Goal: Task Accomplishment & Management: Manage account settings

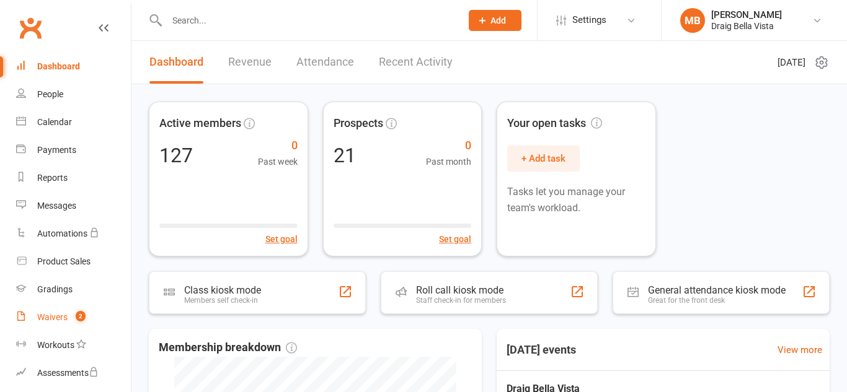
click at [81, 319] on span "2" at bounding box center [81, 316] width 10 height 11
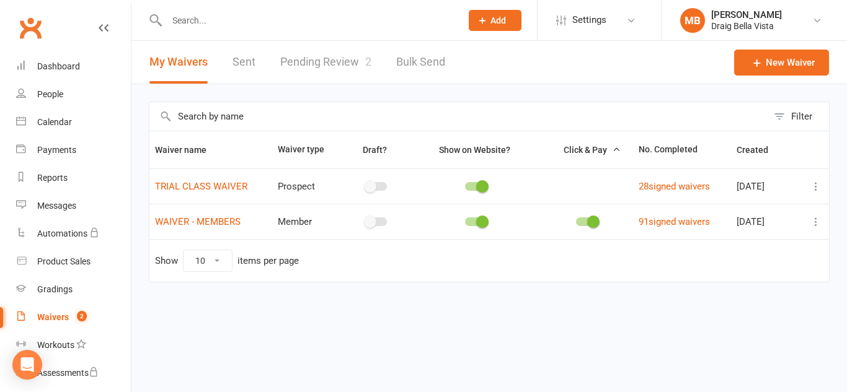
click at [325, 67] on link "Pending Review 2" at bounding box center [325, 62] width 91 height 43
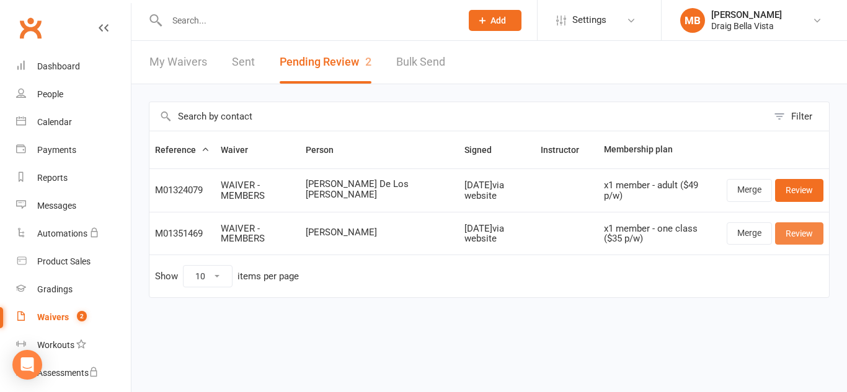
click at [802, 236] on link "Review" at bounding box center [799, 234] width 48 height 22
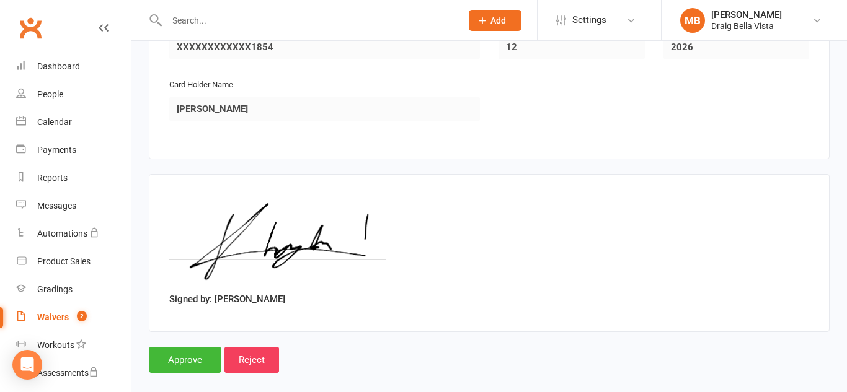
scroll to position [1210, 0]
click at [184, 353] on input "Approve" at bounding box center [185, 361] width 73 height 26
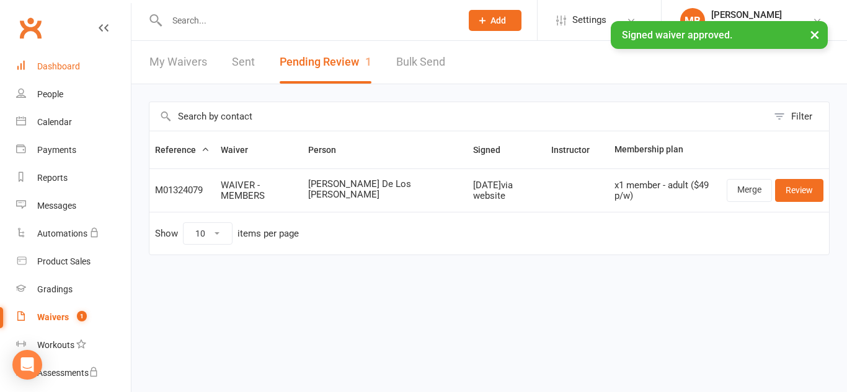
click at [30, 63] on link "Dashboard" at bounding box center [73, 67] width 115 height 28
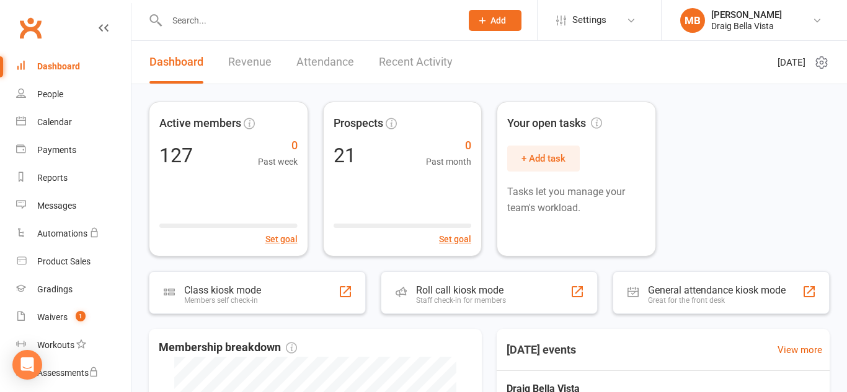
click at [193, 22] on input "text" at bounding box center [307, 20] width 289 height 17
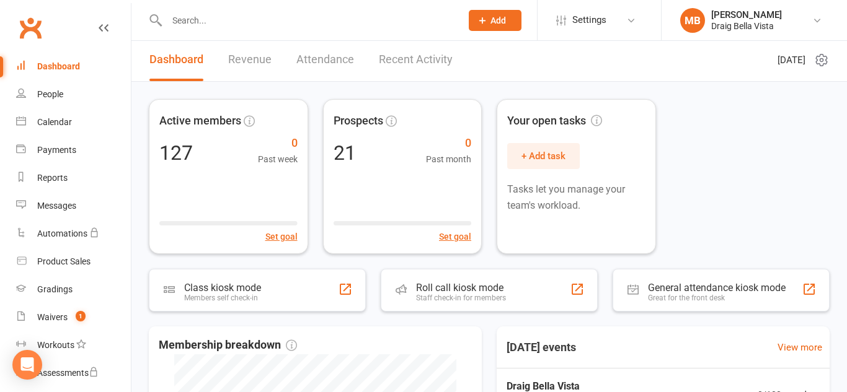
scroll to position [4, 0]
click at [56, 19] on div "Clubworx" at bounding box center [65, 35] width 131 height 46
click at [268, 25] on input "text" at bounding box center [307, 20] width 289 height 17
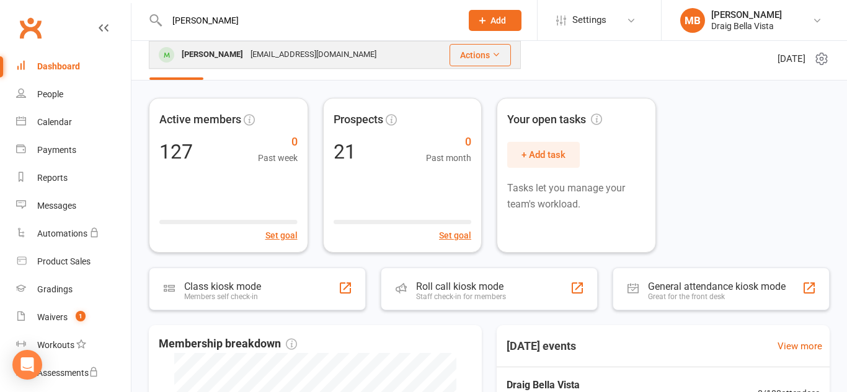
type input "louise"
click at [288, 57] on div "[EMAIL_ADDRESS][DOMAIN_NAME]" at bounding box center [313, 55] width 133 height 18
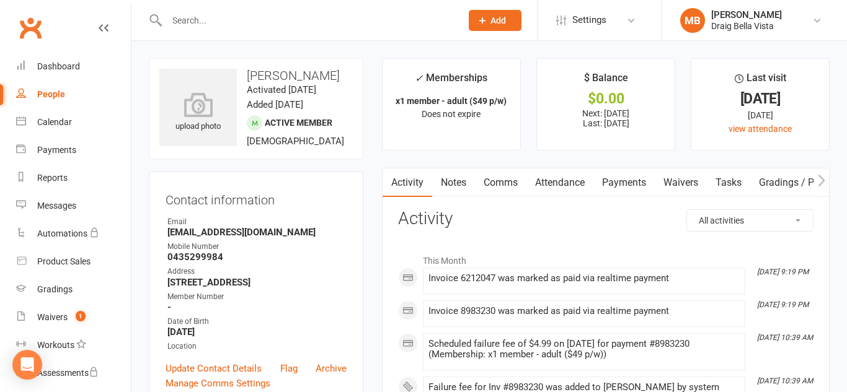
click at [622, 183] on link "Payments" at bounding box center [623, 183] width 61 height 29
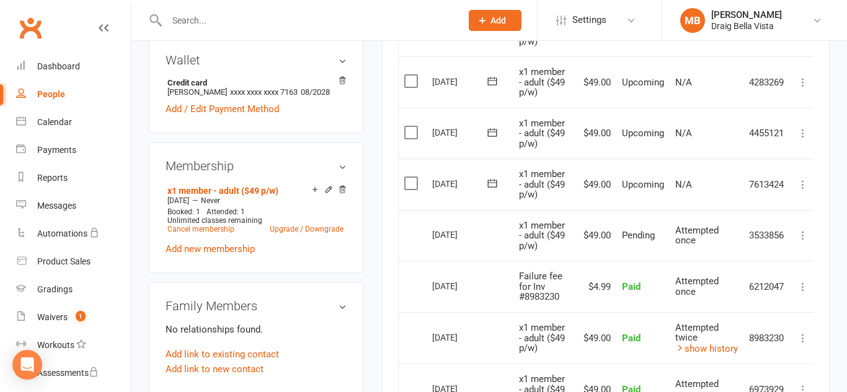
scroll to position [378, 0]
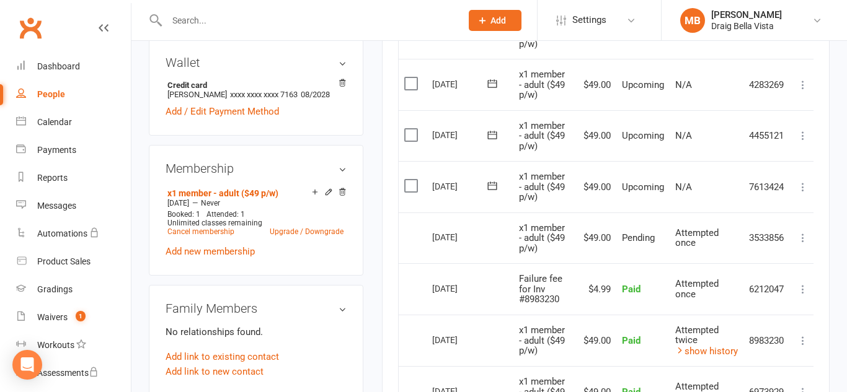
click at [417, 188] on label at bounding box center [412, 186] width 17 height 12
click at [412, 180] on input "checkbox" at bounding box center [408, 180] width 8 height 0
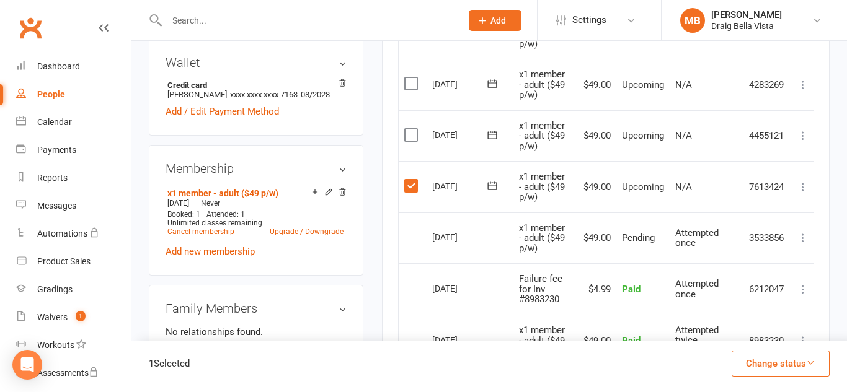
click at [417, 188] on label at bounding box center [412, 186] width 17 height 12
click at [412, 180] on input "checkbox" at bounding box center [408, 180] width 8 height 0
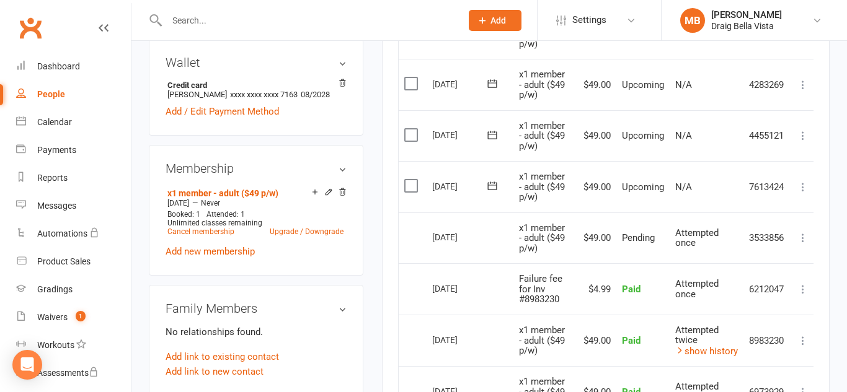
click at [406, 135] on label at bounding box center [412, 135] width 17 height 12
click at [406, 129] on input "checkbox" at bounding box center [408, 129] width 8 height 0
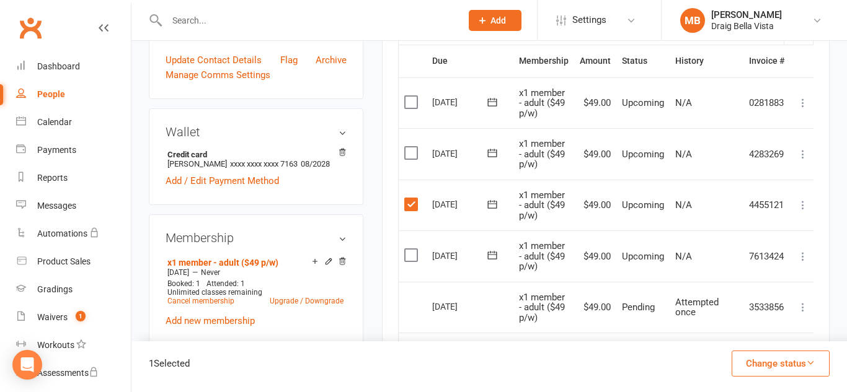
scroll to position [309, 0]
click at [406, 155] on label at bounding box center [412, 152] width 17 height 12
click at [406, 146] on input "checkbox" at bounding box center [408, 146] width 8 height 0
click at [406, 155] on label at bounding box center [412, 152] width 17 height 12
click at [406, 146] on input "checkbox" at bounding box center [408, 146] width 8 height 0
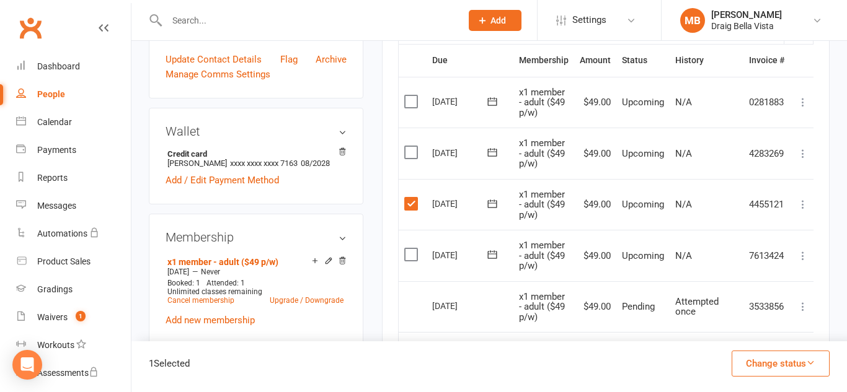
click at [411, 103] on label at bounding box center [412, 101] width 17 height 12
click at [411, 95] on input "checkbox" at bounding box center [408, 95] width 8 height 0
click at [411, 148] on label at bounding box center [412, 152] width 17 height 12
click at [411, 146] on input "checkbox" at bounding box center [408, 146] width 8 height 0
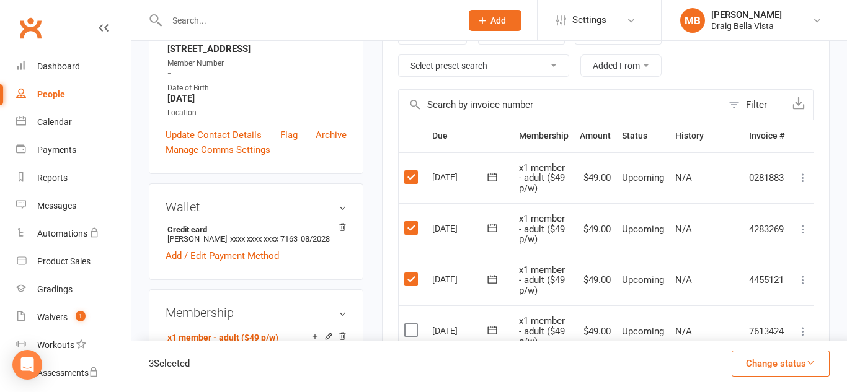
click at [806, 182] on icon at bounding box center [803, 178] width 12 height 12
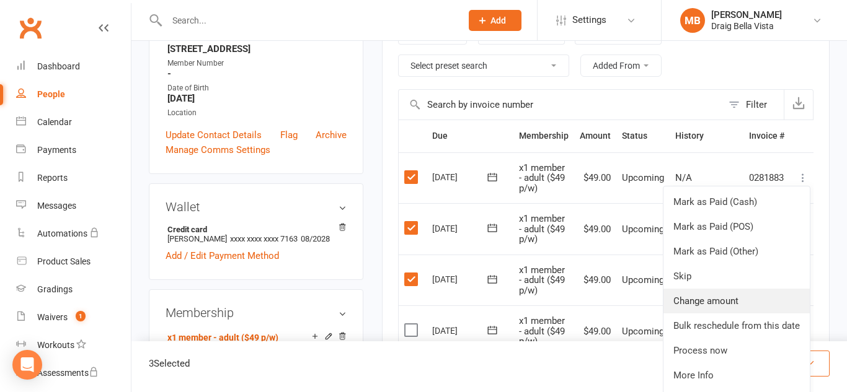
click at [722, 307] on link "Change amount" at bounding box center [736, 301] width 146 height 25
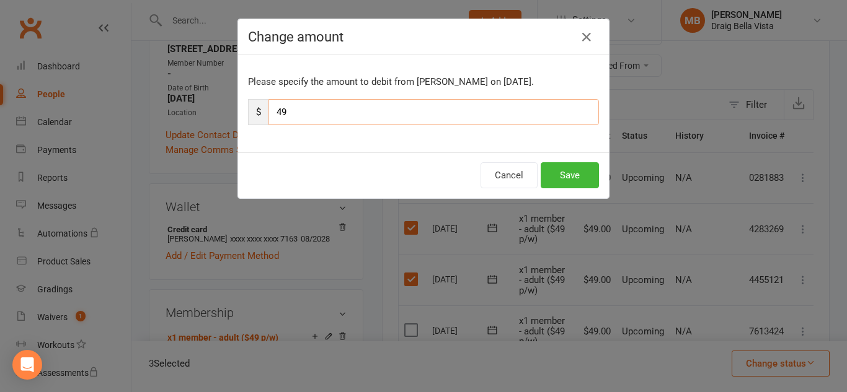
click at [306, 115] on input "49" at bounding box center [433, 112] width 330 height 26
type input "4"
type input "5"
click at [555, 170] on button "Save" at bounding box center [570, 175] width 58 height 26
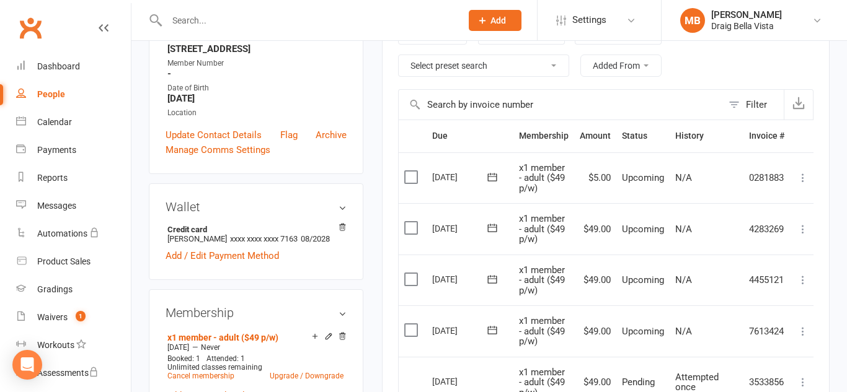
click at [804, 234] on icon at bounding box center [803, 229] width 12 height 12
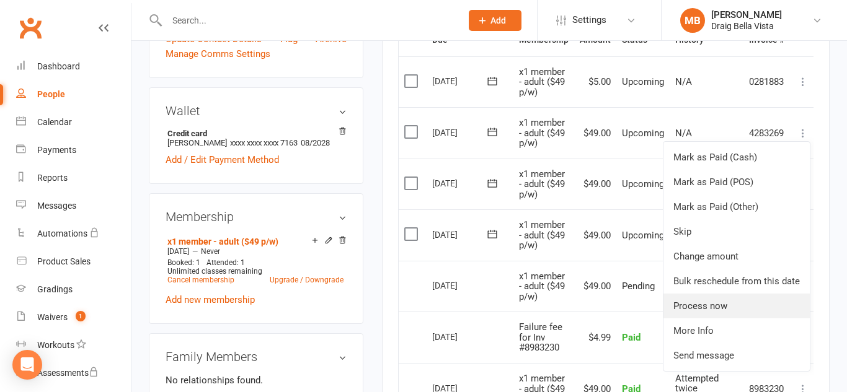
scroll to position [330, 0]
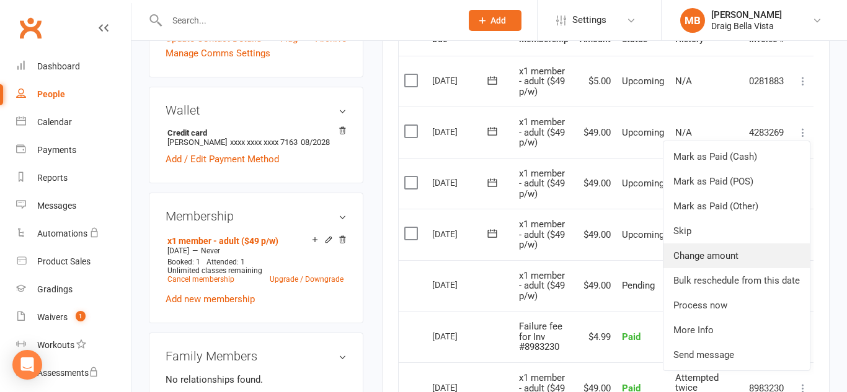
click at [740, 258] on link "Change amount" at bounding box center [736, 256] width 146 height 25
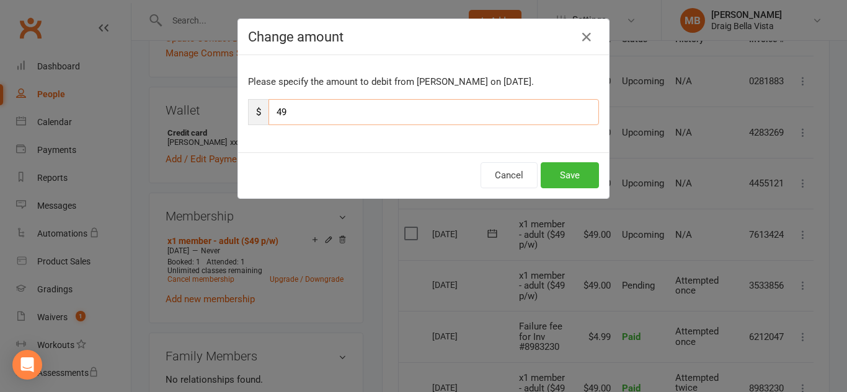
click at [329, 112] on input "49" at bounding box center [433, 112] width 330 height 26
type input "4"
type input "5"
click at [557, 175] on button "Save" at bounding box center [570, 175] width 58 height 26
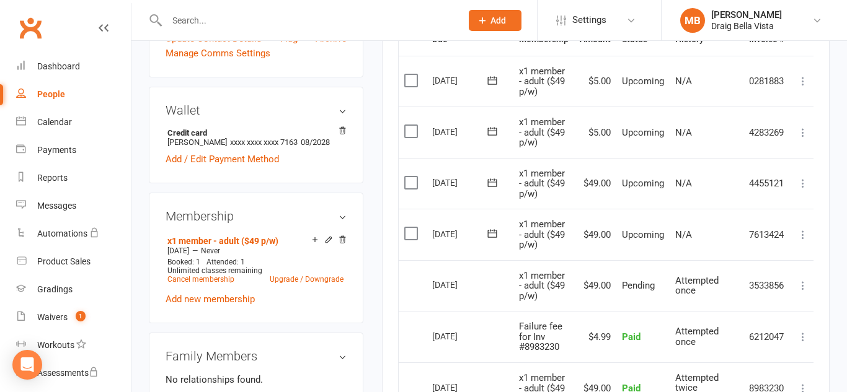
click at [803, 183] on icon at bounding box center [803, 183] width 12 height 12
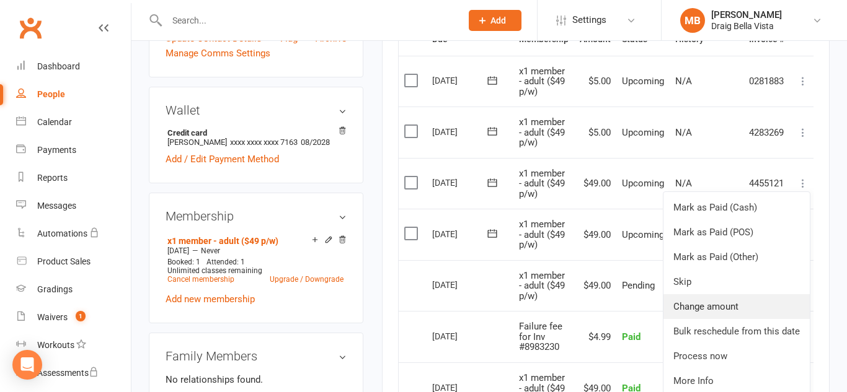
click at [746, 312] on link "Change amount" at bounding box center [736, 306] width 146 height 25
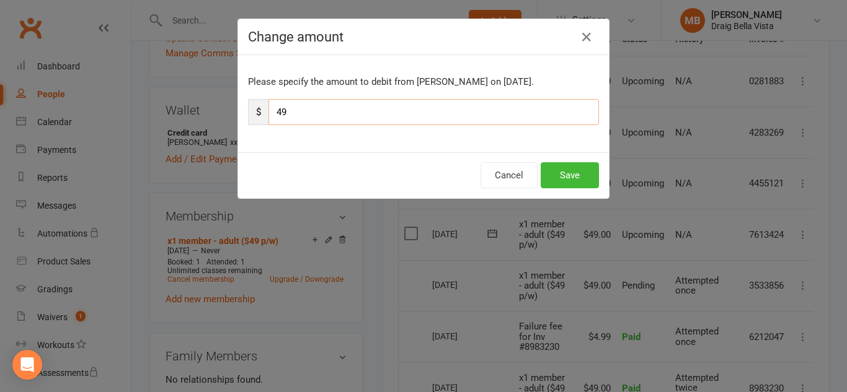
click at [324, 107] on input "49" at bounding box center [433, 112] width 330 height 26
type input "4"
type input "5"
click at [553, 173] on button "Save" at bounding box center [570, 175] width 58 height 26
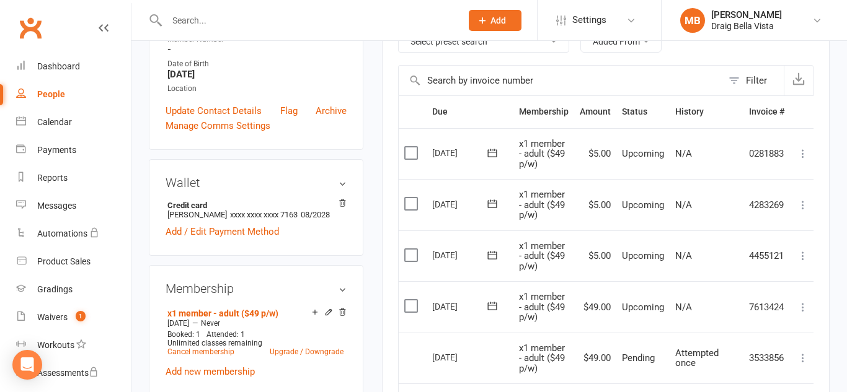
scroll to position [259, 0]
click at [40, 314] on div "Waivers" at bounding box center [52, 317] width 30 height 10
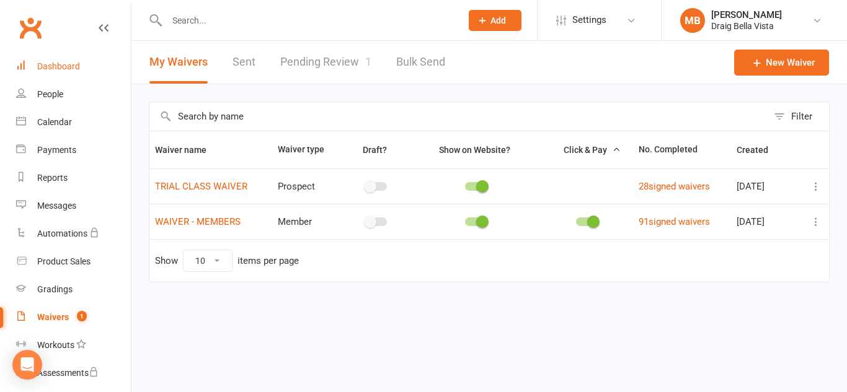
click at [71, 64] on div "Dashboard" at bounding box center [58, 66] width 43 height 10
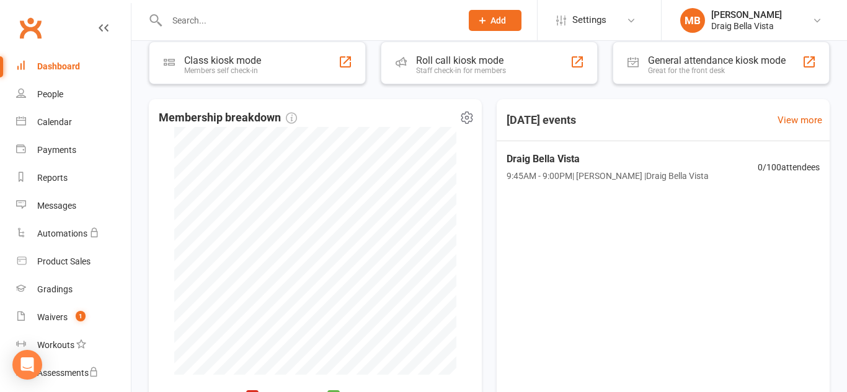
scroll to position [321, 0]
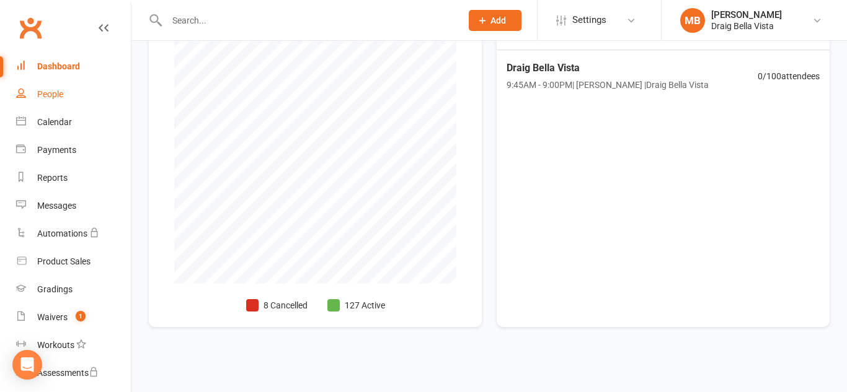
click at [38, 92] on div "People" at bounding box center [50, 94] width 26 height 10
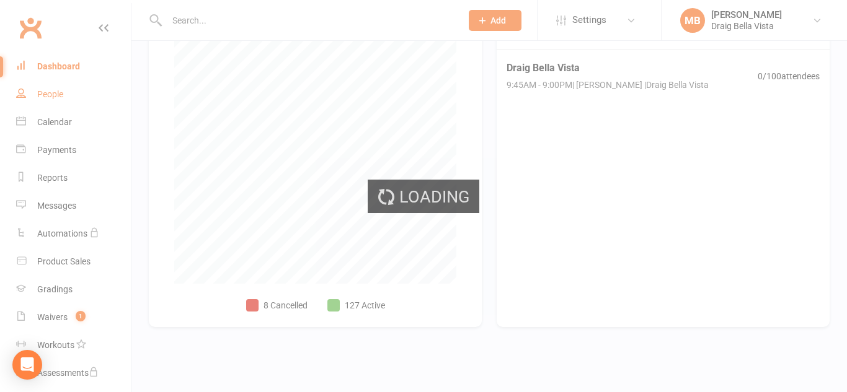
select select "100"
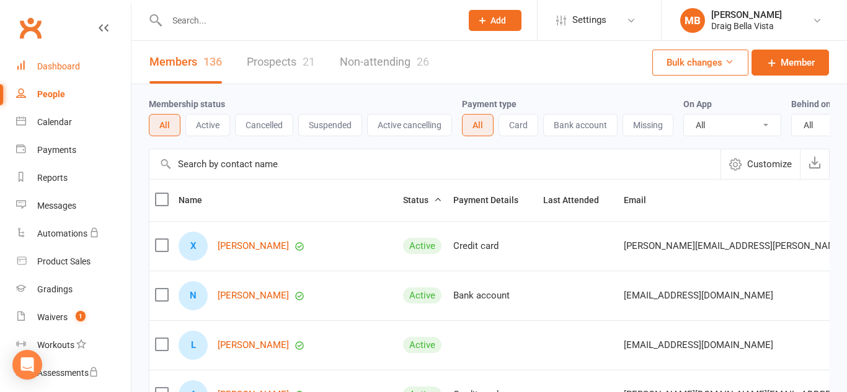
click at [70, 75] on link "Dashboard" at bounding box center [73, 67] width 115 height 28
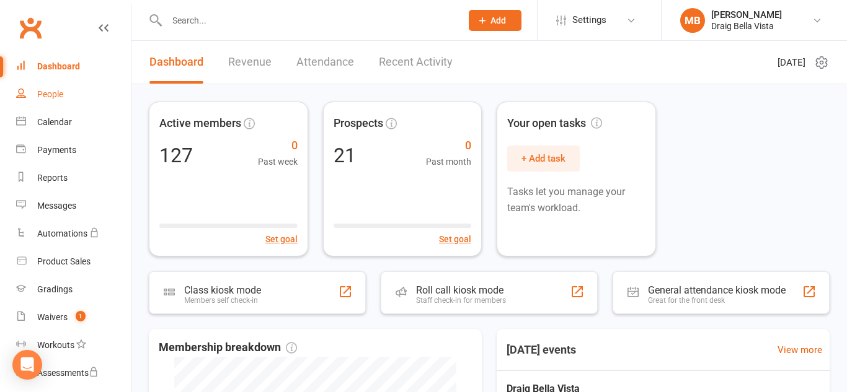
click at [42, 97] on div "People" at bounding box center [50, 94] width 26 height 10
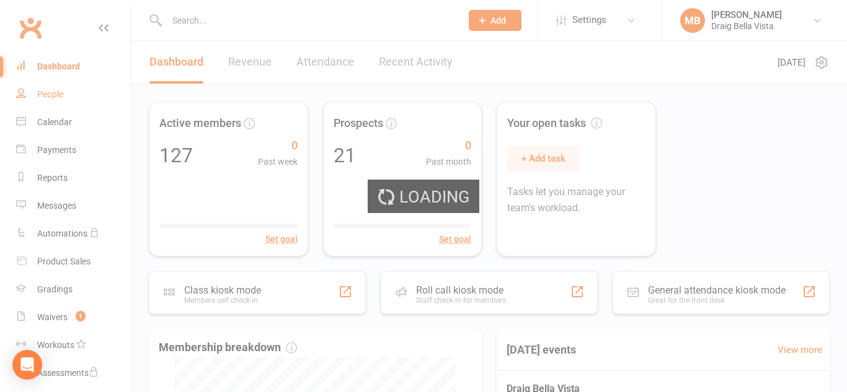
select select "100"
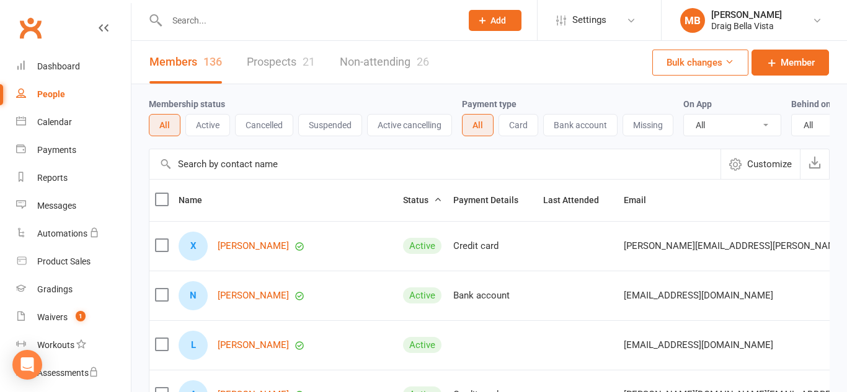
click at [234, 15] on input "text" at bounding box center [307, 20] width 289 height 17
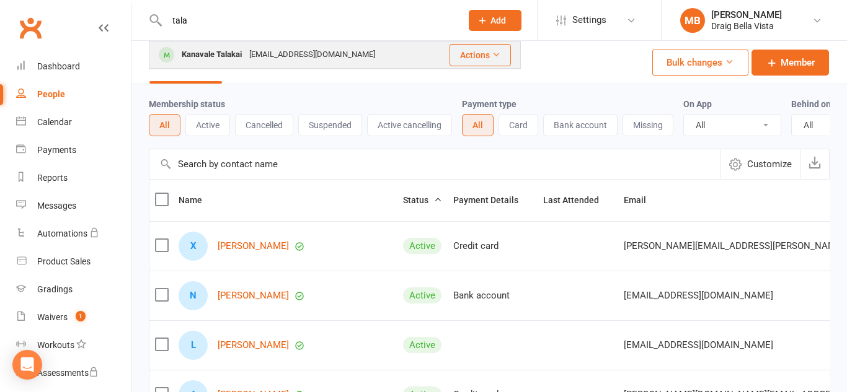
type input "tala"
click at [277, 51] on div "[EMAIL_ADDRESS][DOMAIN_NAME]" at bounding box center [311, 55] width 133 height 18
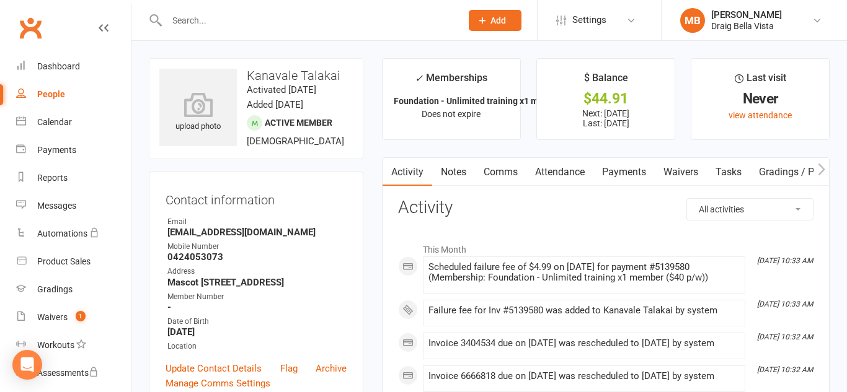
click at [635, 173] on link "Payments" at bounding box center [623, 172] width 61 height 29
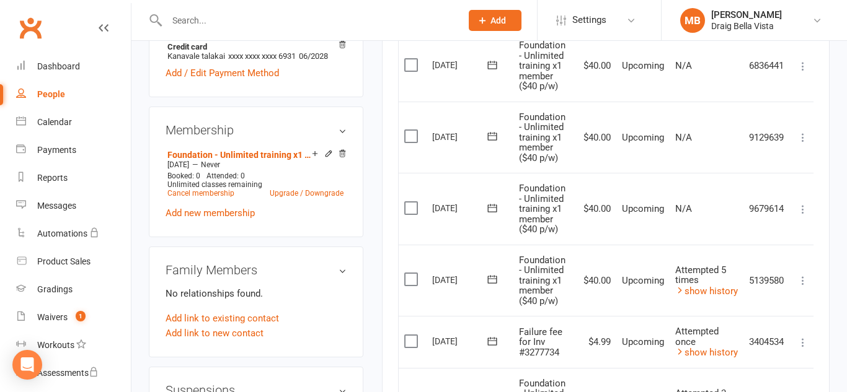
scroll to position [415, 0]
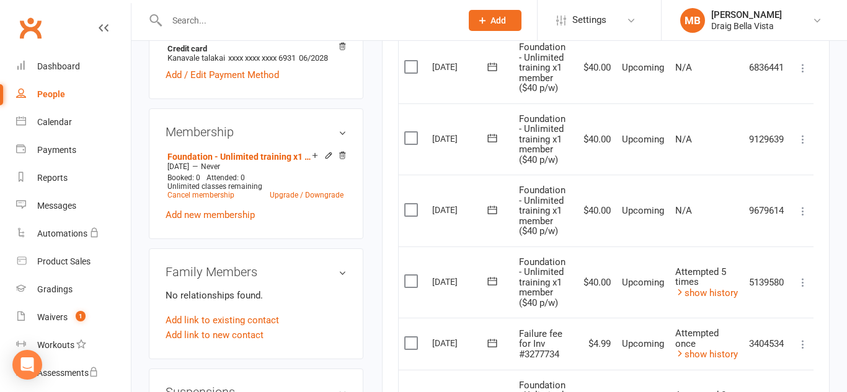
click at [806, 287] on icon at bounding box center [803, 282] width 12 height 12
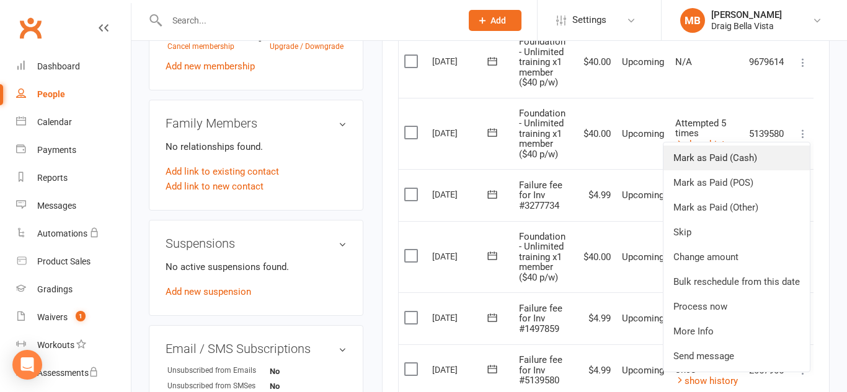
scroll to position [568, 0]
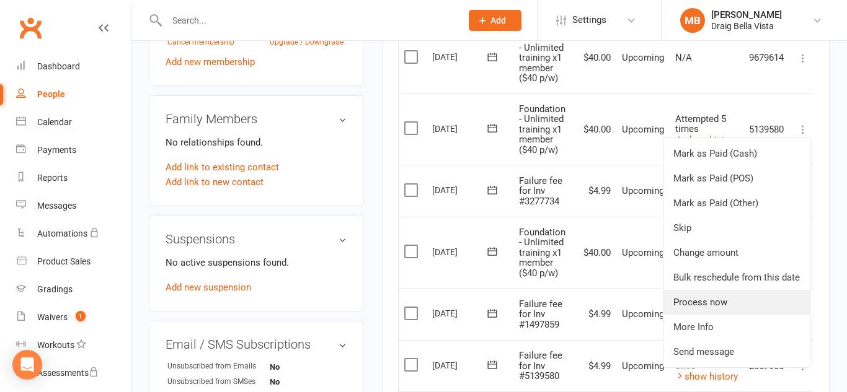
click at [757, 307] on link "Process now" at bounding box center [736, 302] width 146 height 25
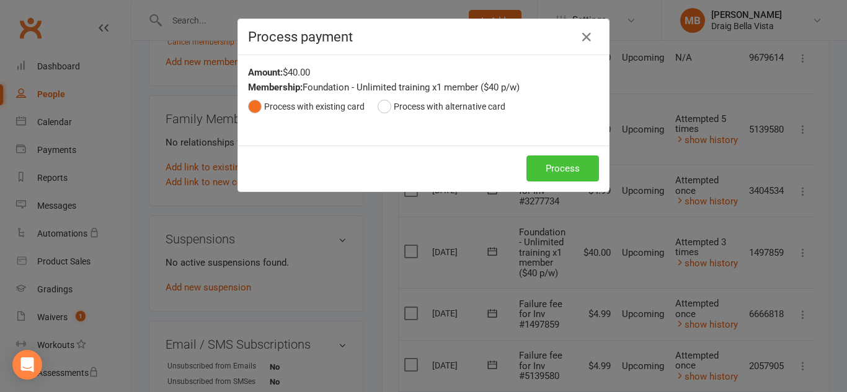
click at [559, 167] on button "Process" at bounding box center [562, 169] width 73 height 26
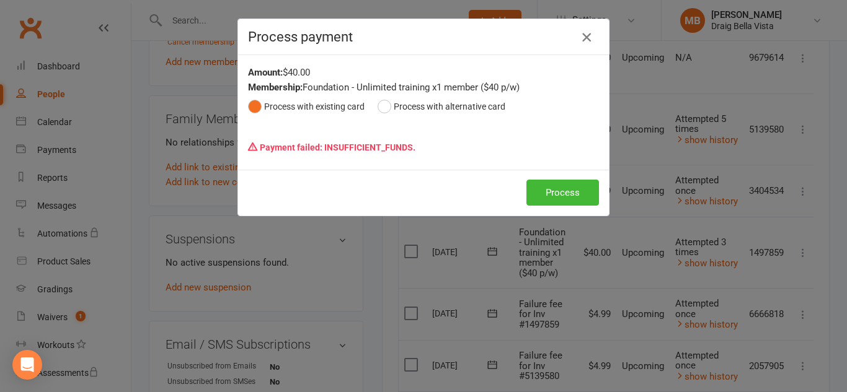
click at [588, 38] on icon "button" at bounding box center [586, 37] width 15 height 15
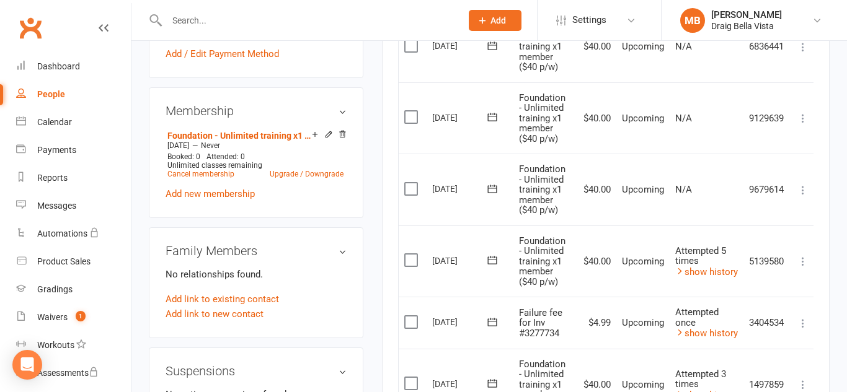
scroll to position [437, 0]
click at [210, 29] on input "text" at bounding box center [307, 20] width 289 height 17
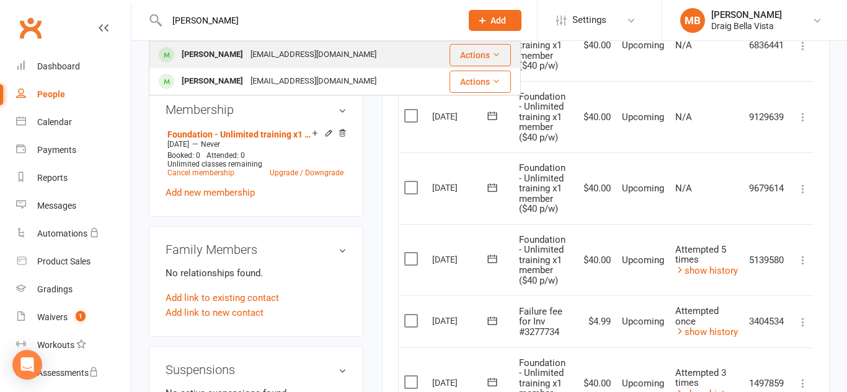
type input "[PERSON_NAME]"
click at [257, 53] on div "[EMAIL_ADDRESS][DOMAIN_NAME]" at bounding box center [313, 55] width 133 height 18
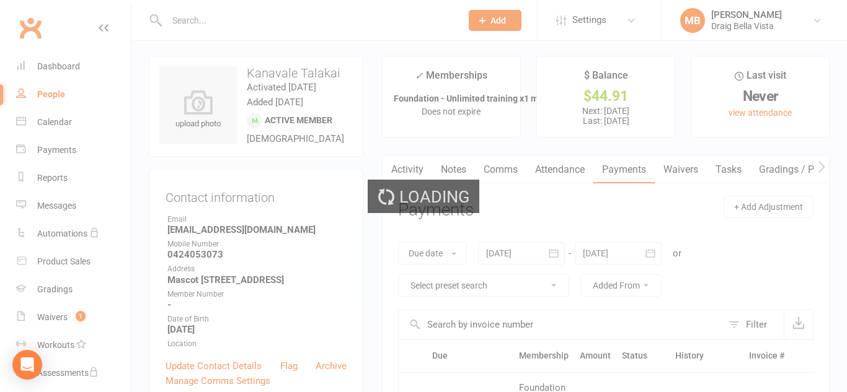
scroll to position [3, 0]
click at [63, 20] on div "Loading" at bounding box center [423, 196] width 847 height 392
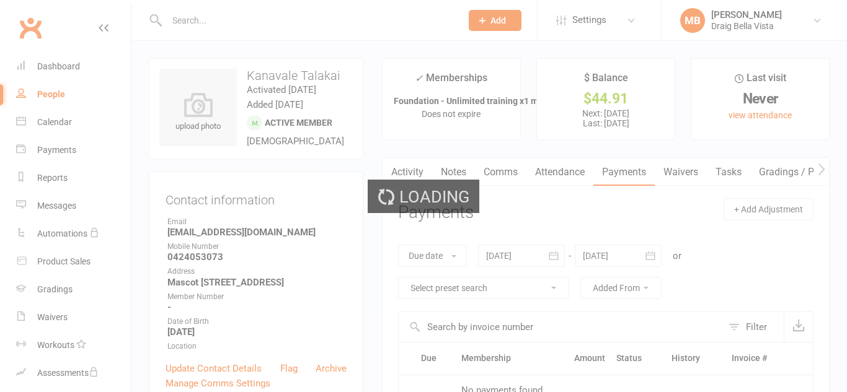
scroll to position [3, 0]
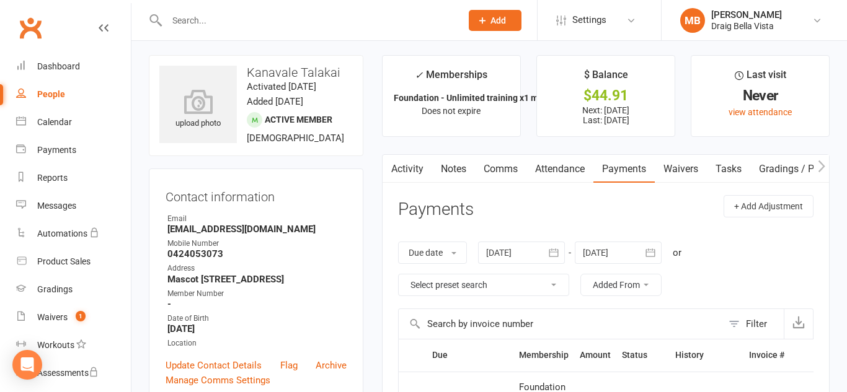
click at [218, 23] on input "text" at bounding box center [307, 20] width 289 height 17
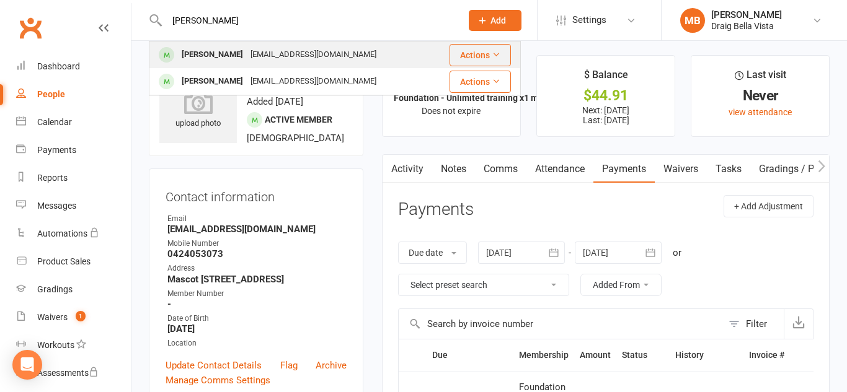
type input "[PERSON_NAME]"
click at [208, 57] on div "[PERSON_NAME]" at bounding box center [212, 55] width 69 height 18
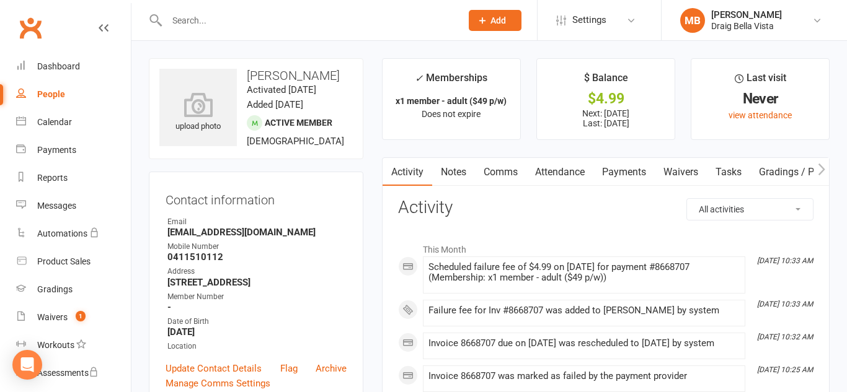
click at [632, 166] on link "Payments" at bounding box center [623, 172] width 61 height 29
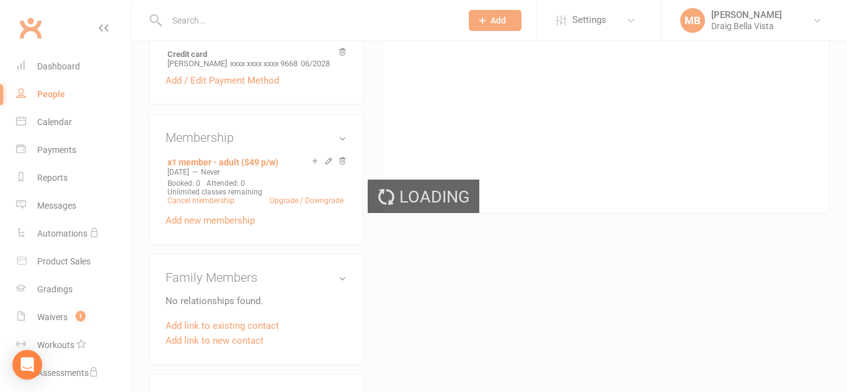
scroll to position [410, 0]
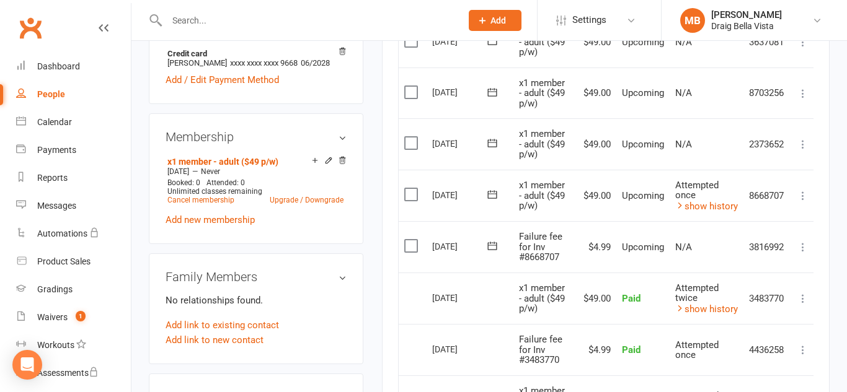
click at [808, 198] on icon at bounding box center [803, 196] width 12 height 12
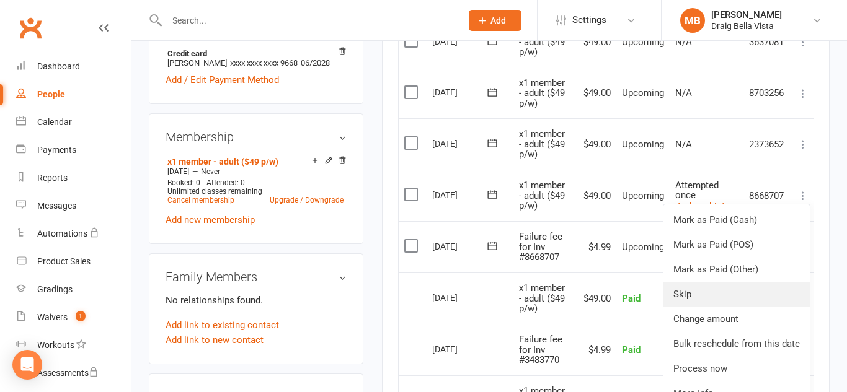
scroll to position [528, 0]
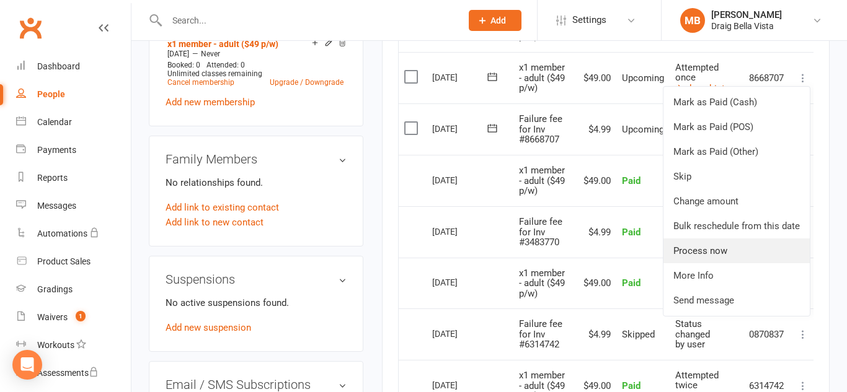
click at [710, 247] on link "Process now" at bounding box center [736, 251] width 146 height 25
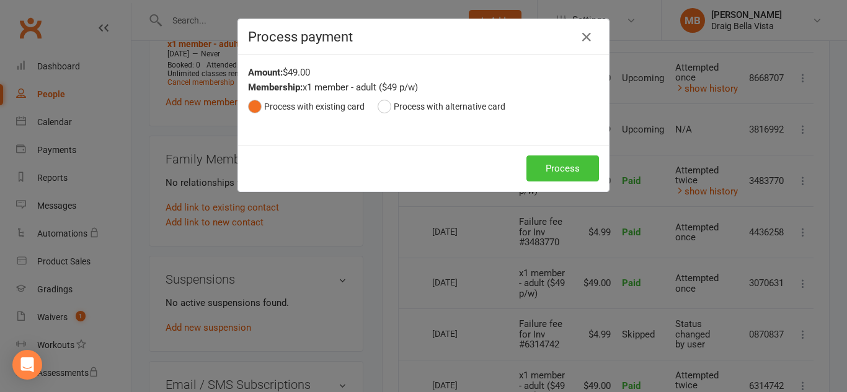
click at [556, 179] on button "Process" at bounding box center [562, 169] width 73 height 26
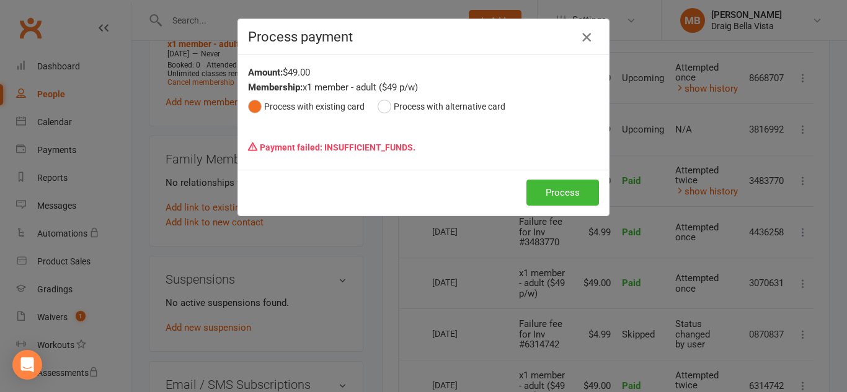
click at [588, 35] on icon "button" at bounding box center [586, 37] width 15 height 15
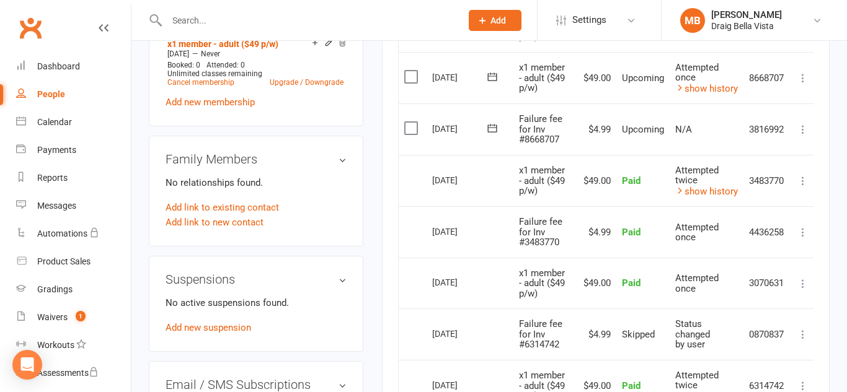
click at [374, 257] on main "✓ Memberships x1 member - adult ($49 p/w) Does not expire $ Balance $4.99 Next:…" at bounding box center [606, 86] width 466 height 1110
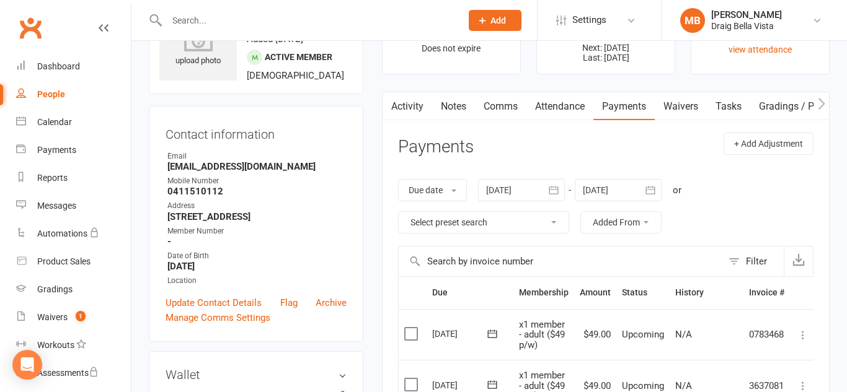
scroll to position [66, 0]
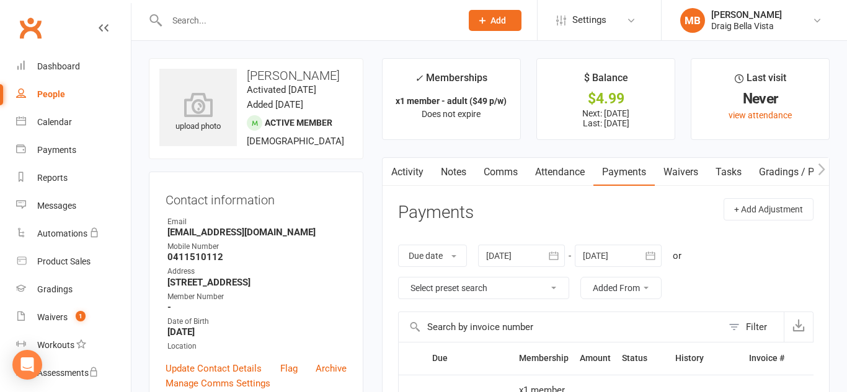
scroll to position [1, 0]
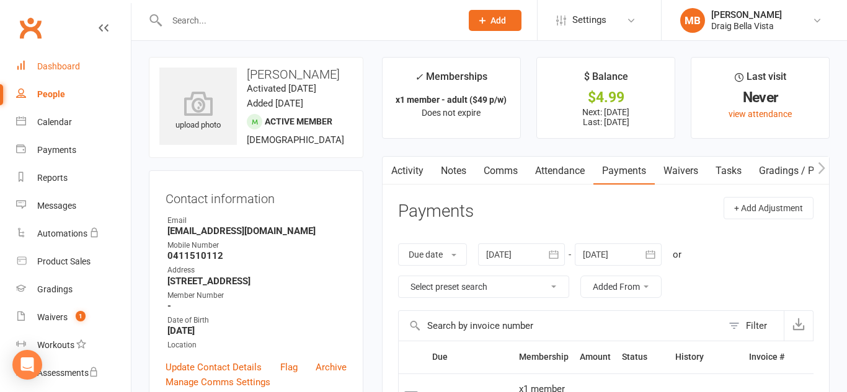
click at [41, 61] on div "Dashboard" at bounding box center [58, 66] width 43 height 10
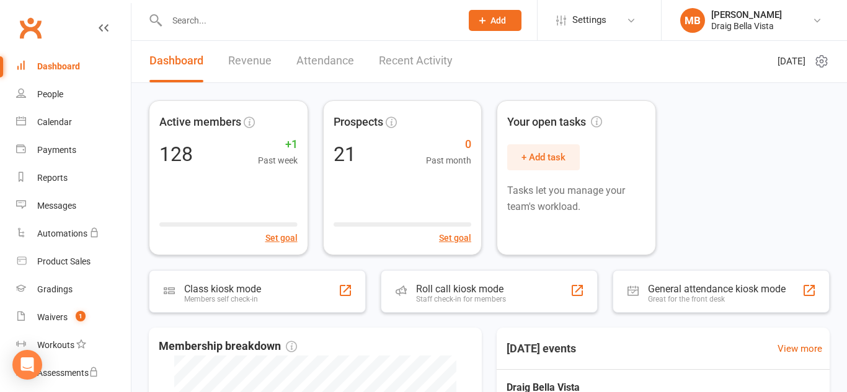
scroll to position [6, 0]
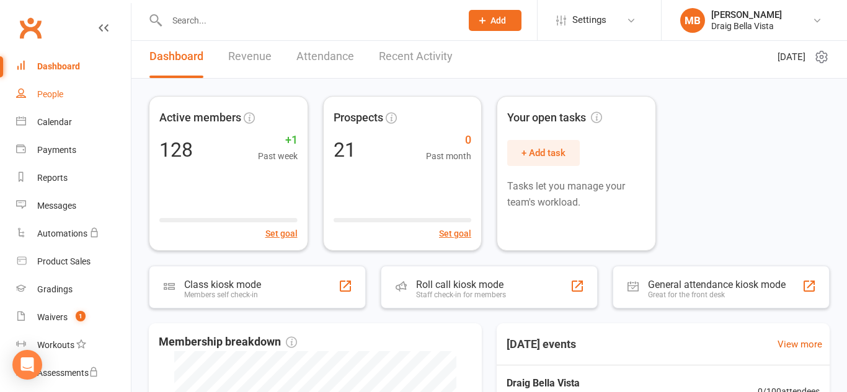
click at [45, 95] on div "People" at bounding box center [50, 94] width 26 height 10
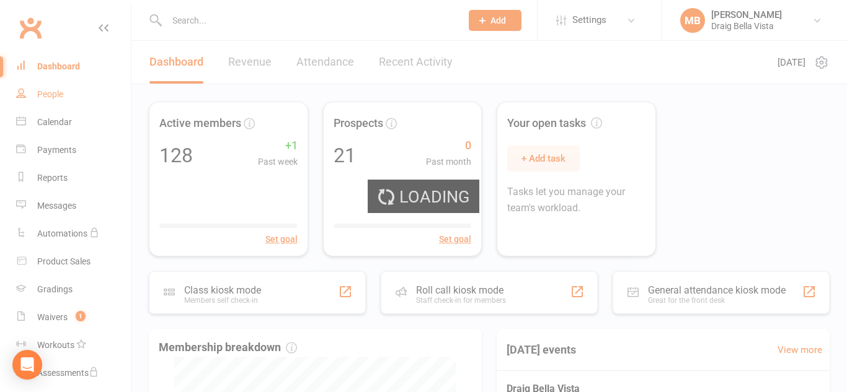
select select "100"
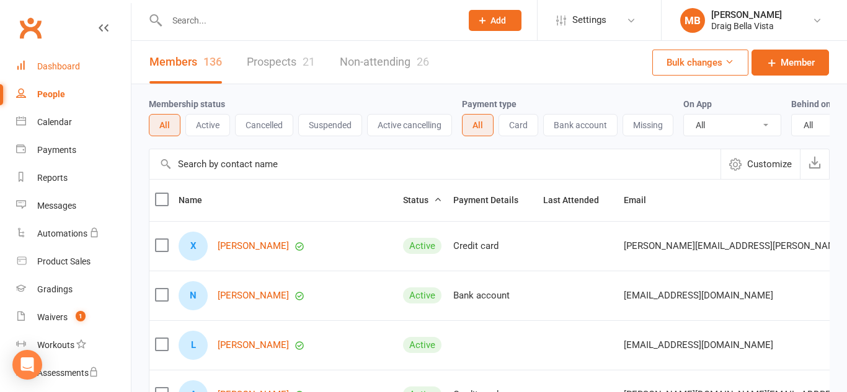
click at [67, 69] on div "Dashboard" at bounding box center [58, 66] width 43 height 10
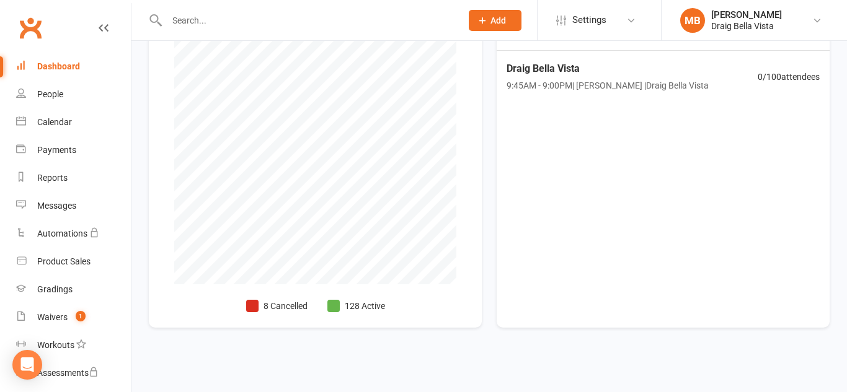
scroll to position [21, 0]
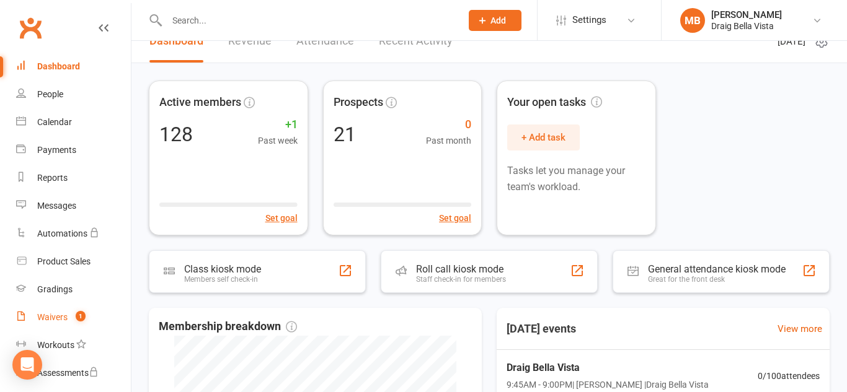
click at [46, 314] on div "Waivers" at bounding box center [52, 317] width 30 height 10
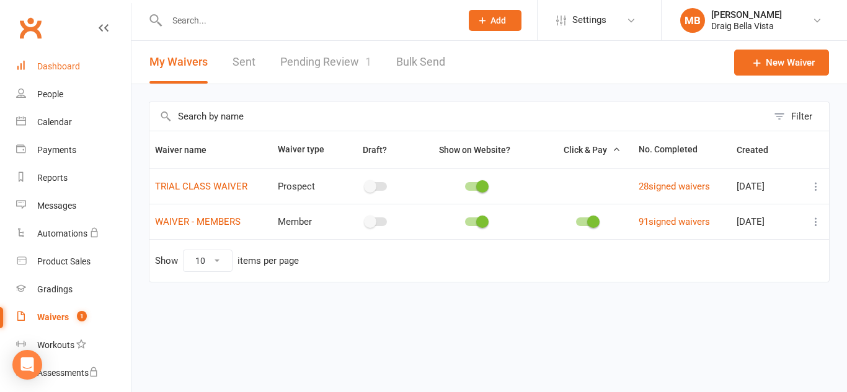
click at [63, 64] on div "Dashboard" at bounding box center [58, 66] width 43 height 10
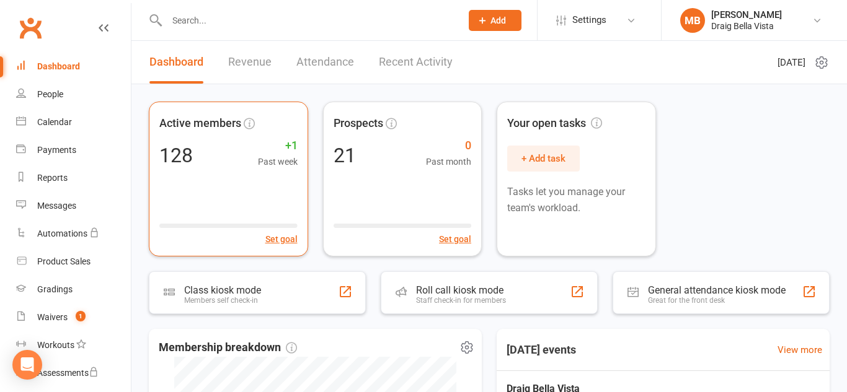
scroll to position [2, 0]
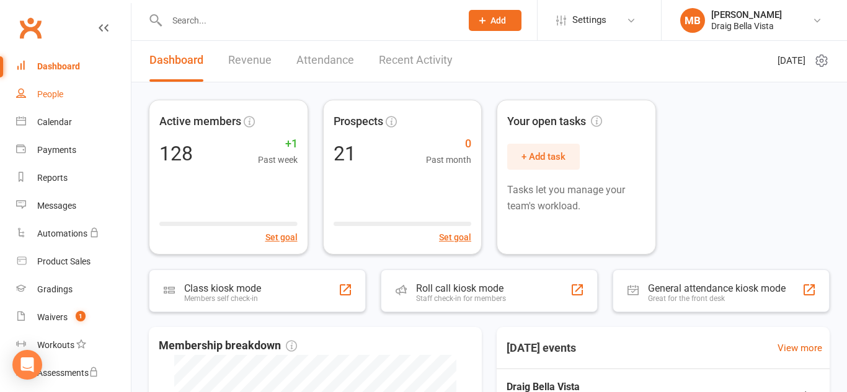
click at [43, 93] on div "People" at bounding box center [50, 94] width 26 height 10
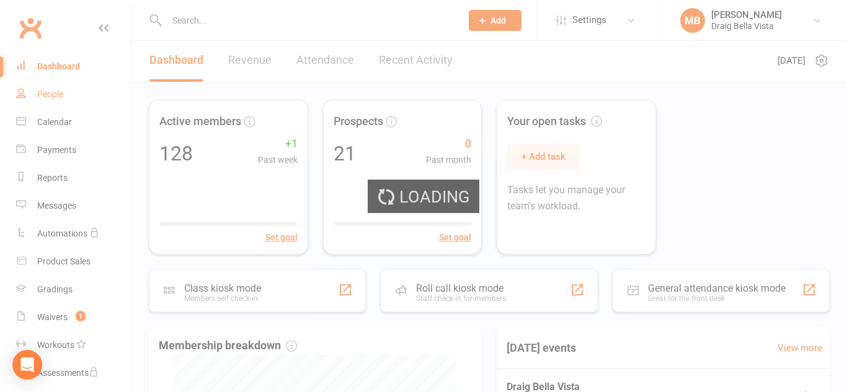
select select "100"
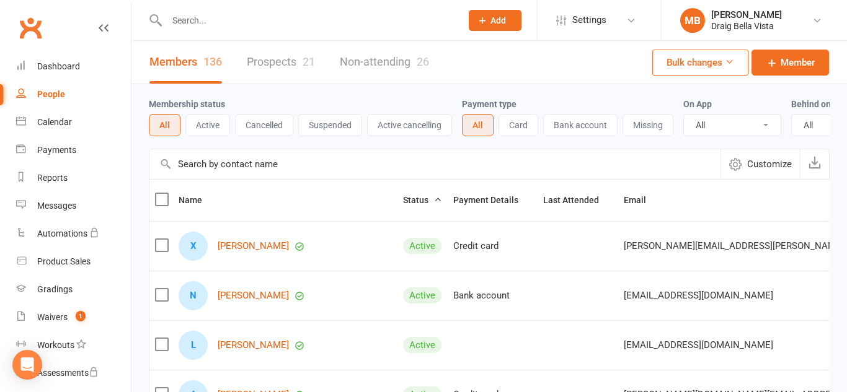
click at [278, 67] on link "Prospects 21" at bounding box center [281, 62] width 68 height 43
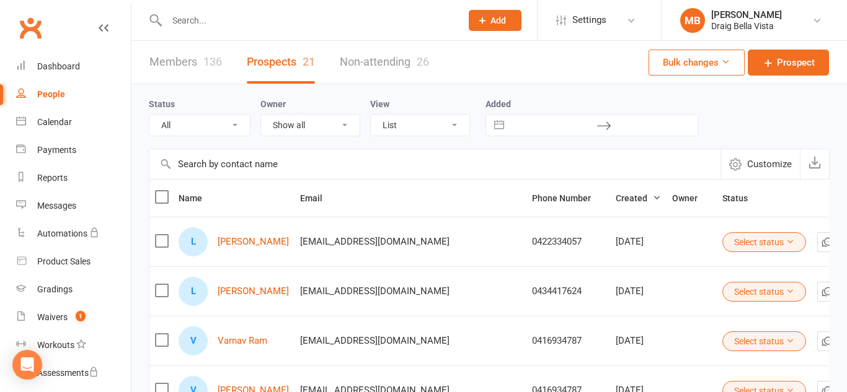
scroll to position [430, 0]
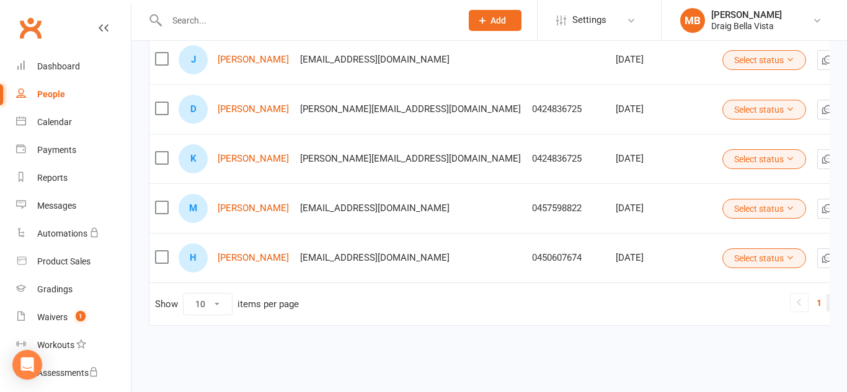
click at [826, 301] on link "2" at bounding box center [833, 302] width 15 height 17
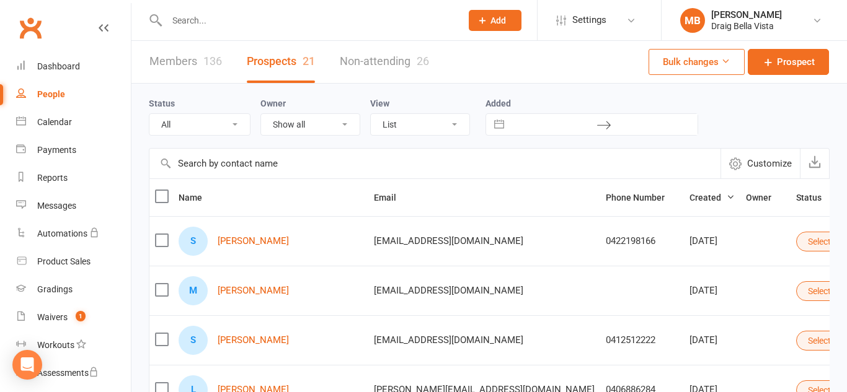
scroll to position [2, 0]
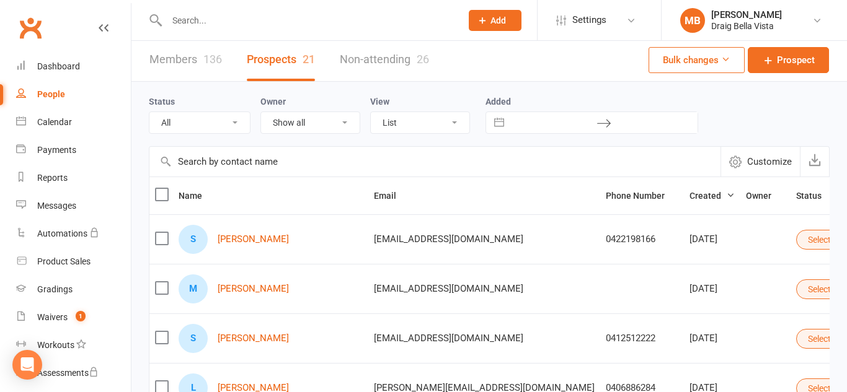
click at [187, 66] on link "Members 136" at bounding box center [185, 59] width 73 height 43
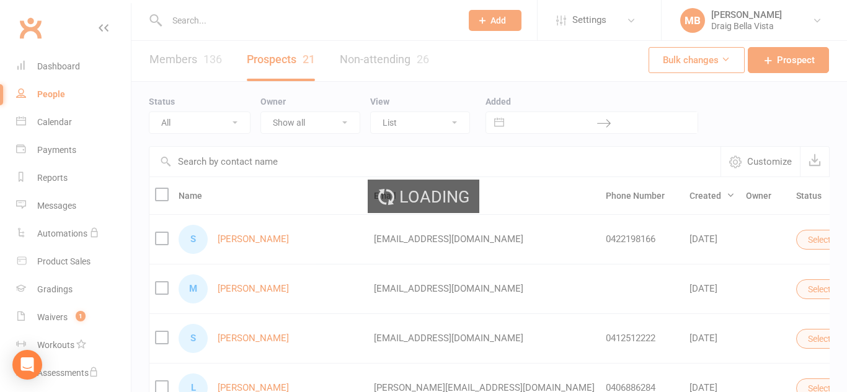
select select "100"
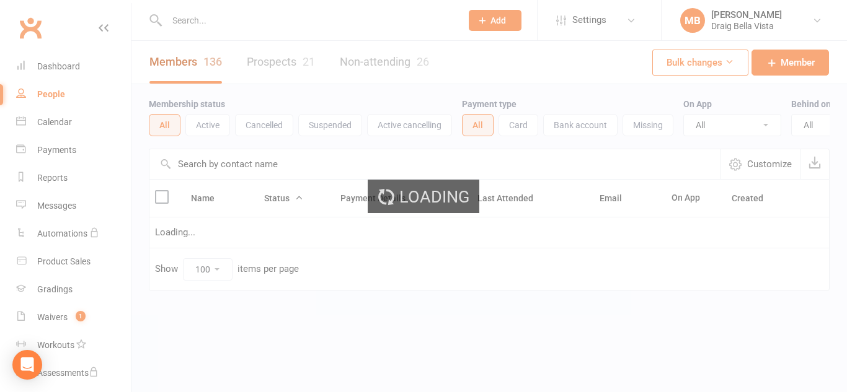
click at [187, 66] on link "Members 136" at bounding box center [185, 62] width 73 height 43
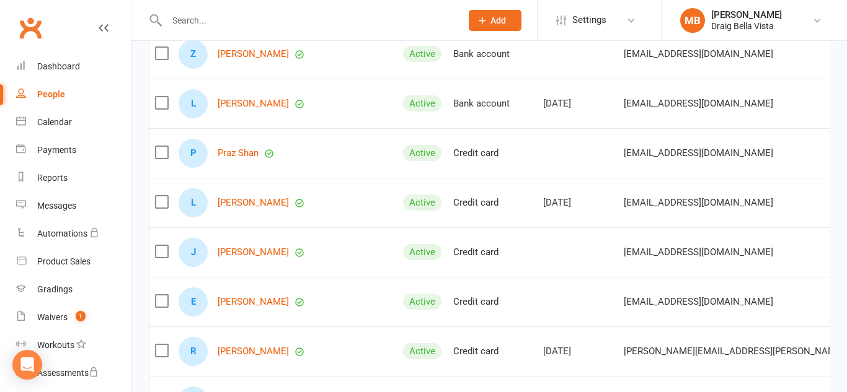
scroll to position [3859, 0]
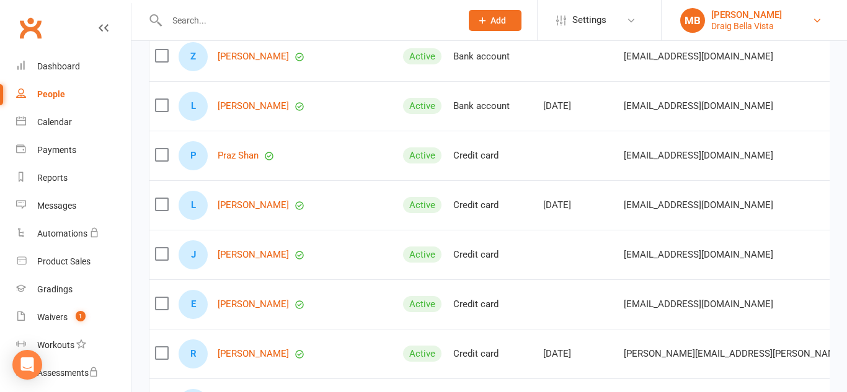
click at [800, 29] on link "MB [PERSON_NAME] Draig Bella Vista" at bounding box center [754, 20] width 148 height 25
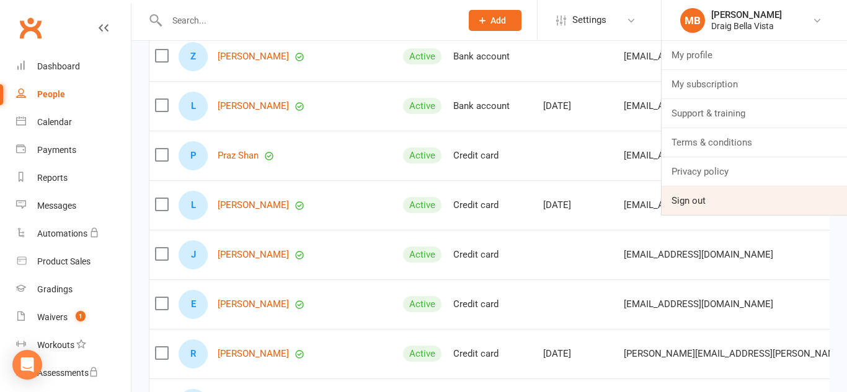
click at [707, 206] on link "Sign out" at bounding box center [753, 201] width 185 height 29
